Goal: Navigation & Orientation: Find specific page/section

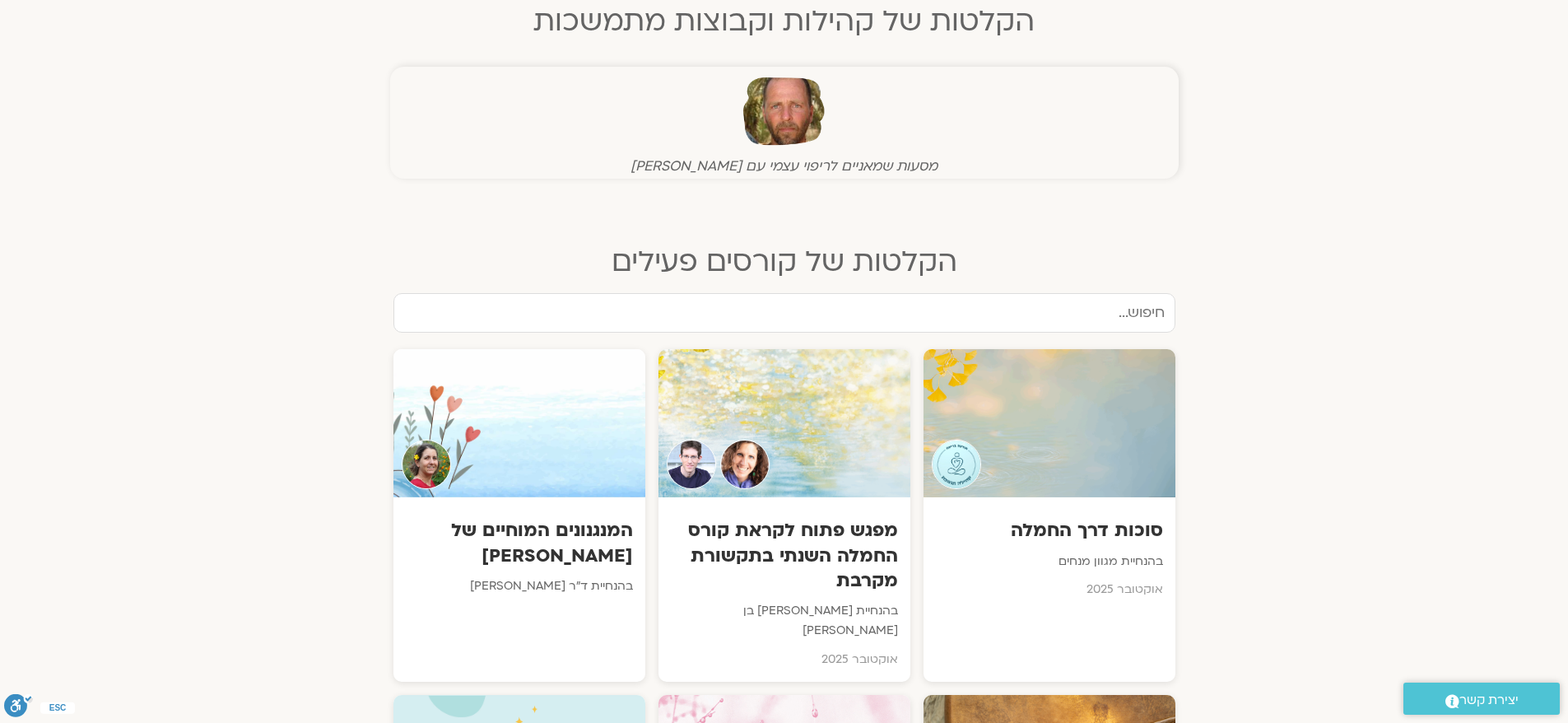
scroll to position [659, 0]
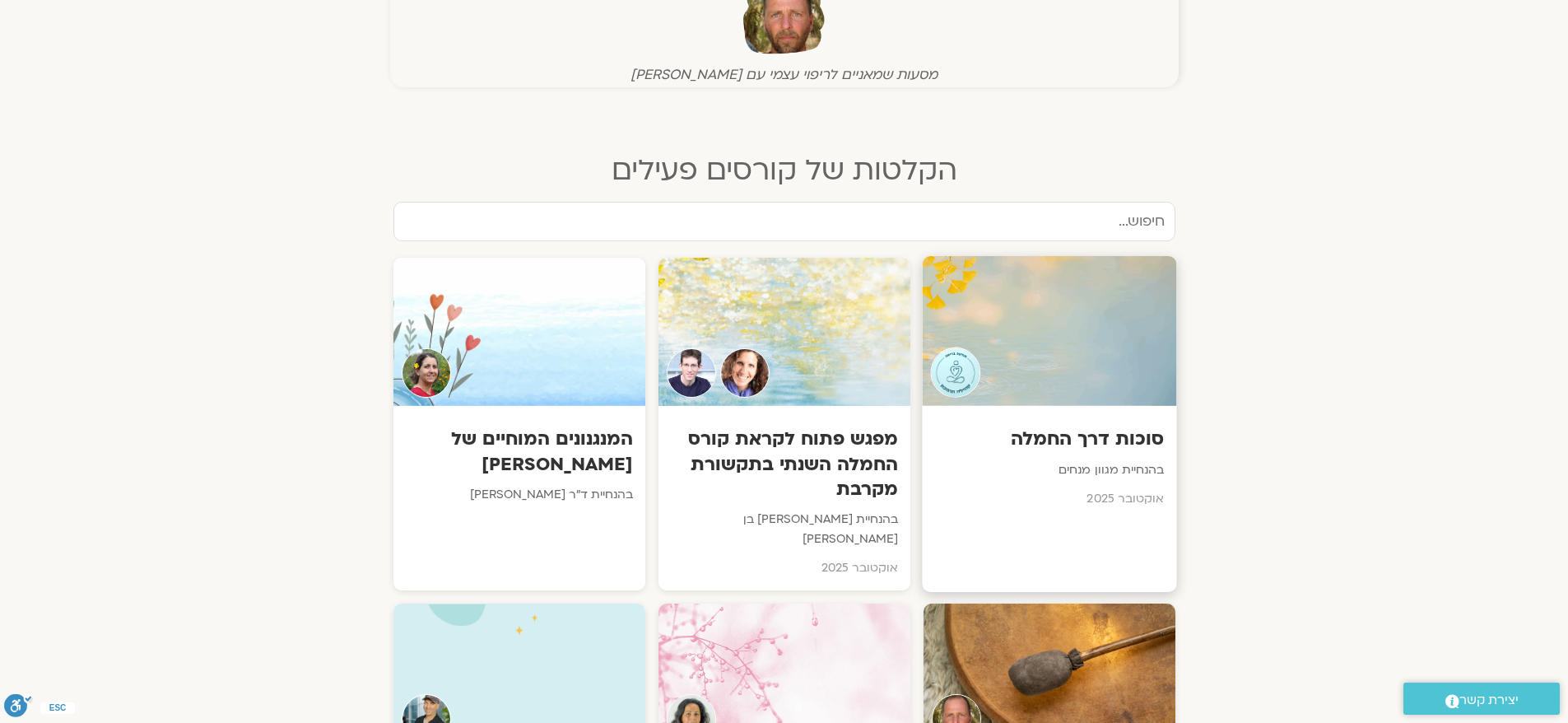
click at [1050, 462] on p "בהנחיית מגוון מנחים" at bounding box center [1049, 470] width 230 height 20
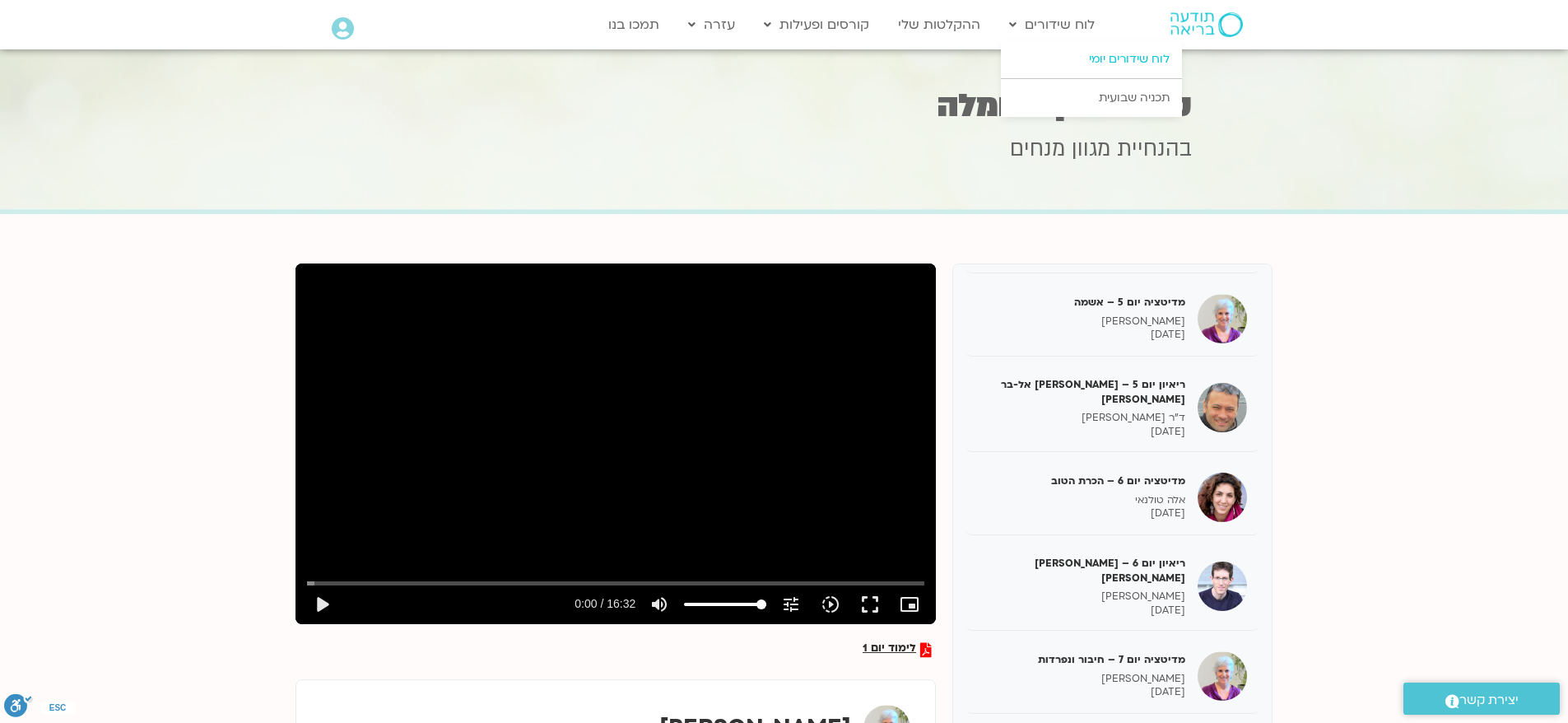
click at [1104, 56] on link "לוח שידורים יומי" at bounding box center [1091, 59] width 181 height 38
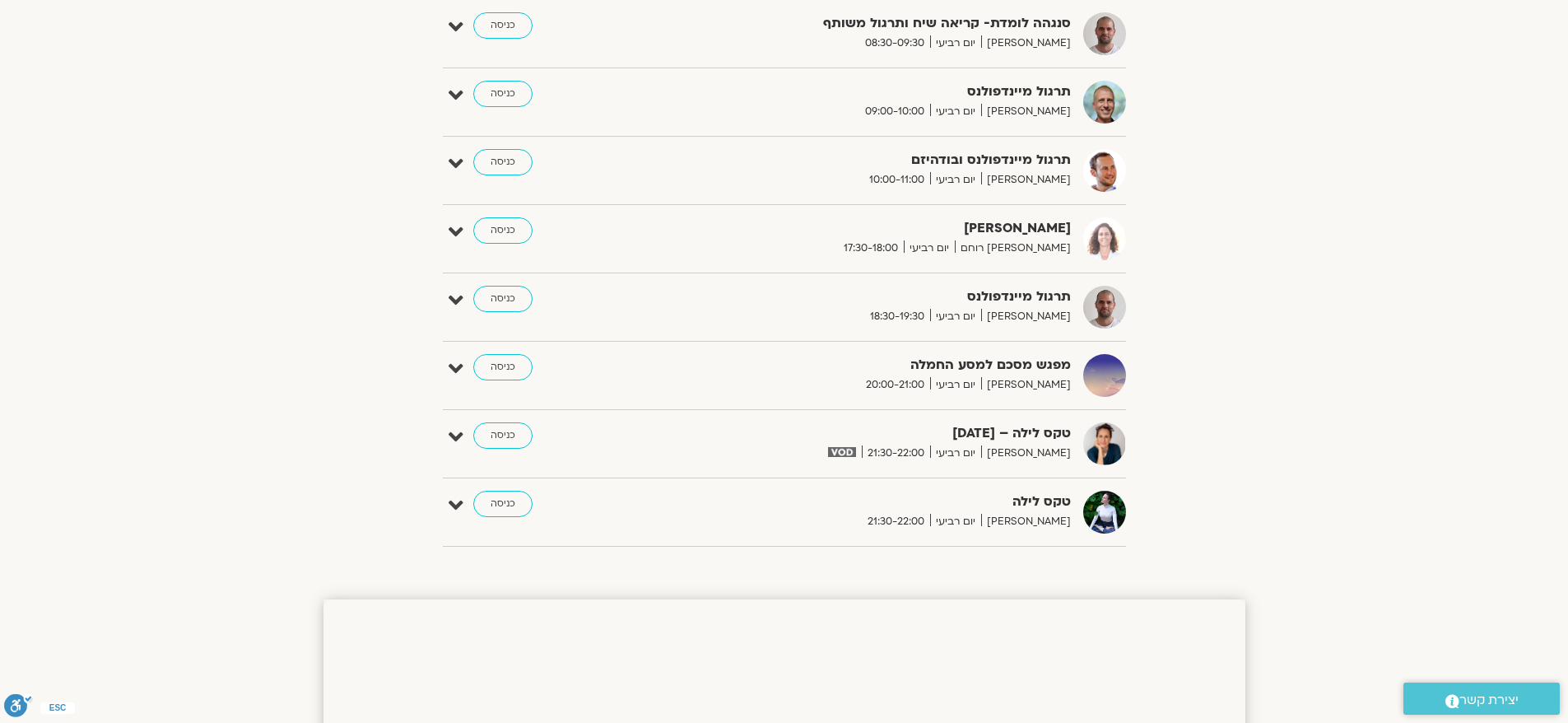
scroll to position [1071, 0]
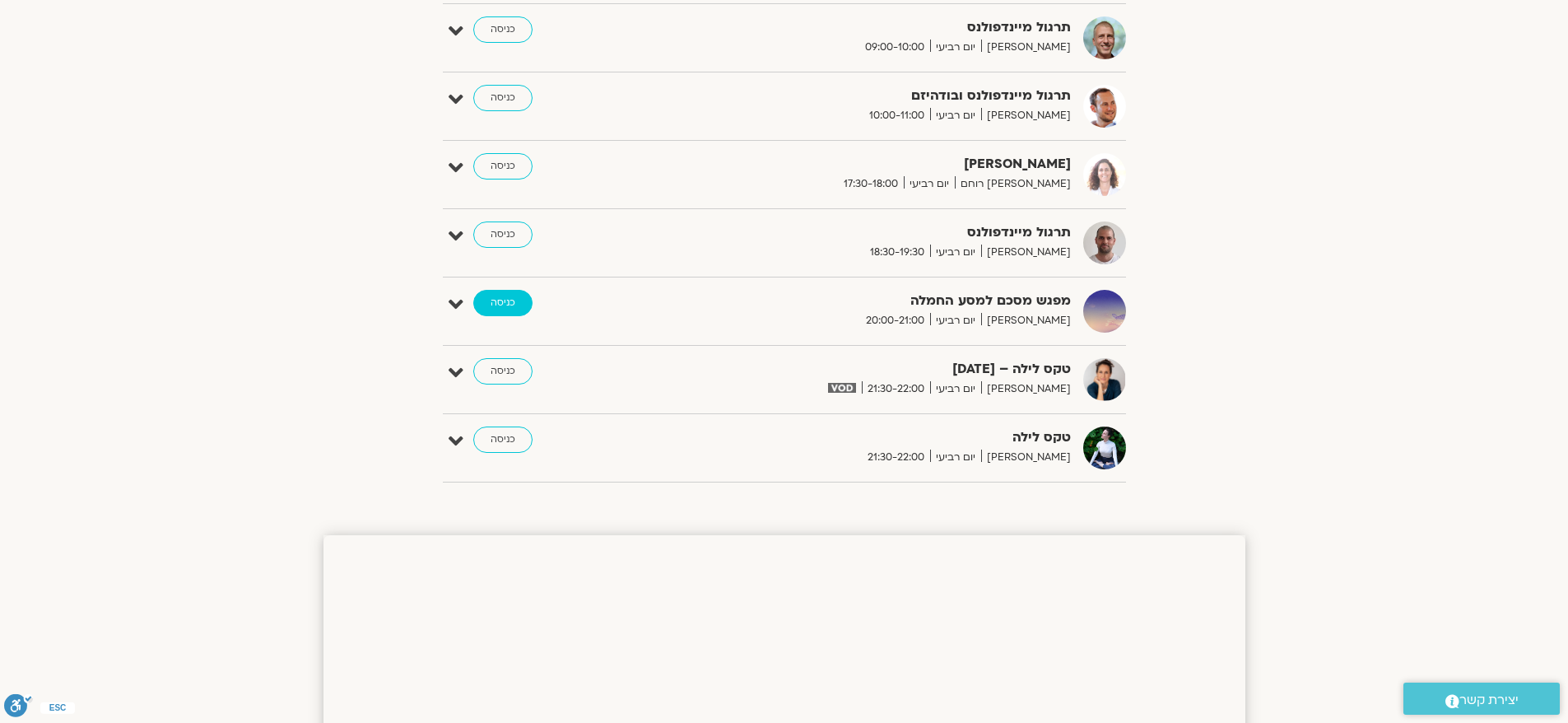
click at [504, 298] on link "כניסה" at bounding box center [503, 302] width 59 height 26
click at [504, 307] on link "כניסה" at bounding box center [503, 302] width 59 height 26
